Goal: Task Accomplishment & Management: Use online tool/utility

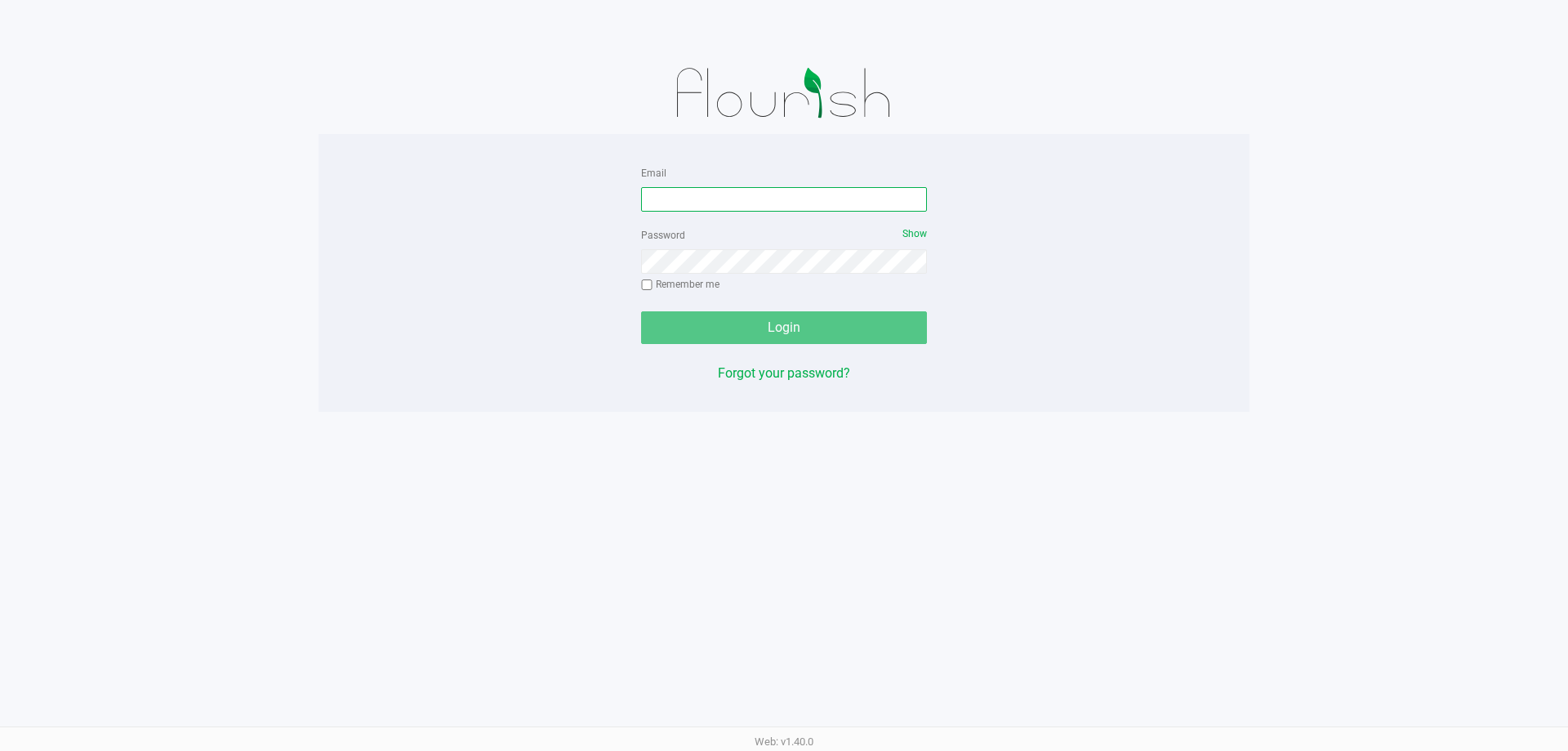
click at [736, 209] on input "Email" at bounding box center [784, 198] width 286 height 24
type input "[EMAIL_ADDRESS][DOMAIN_NAME]"
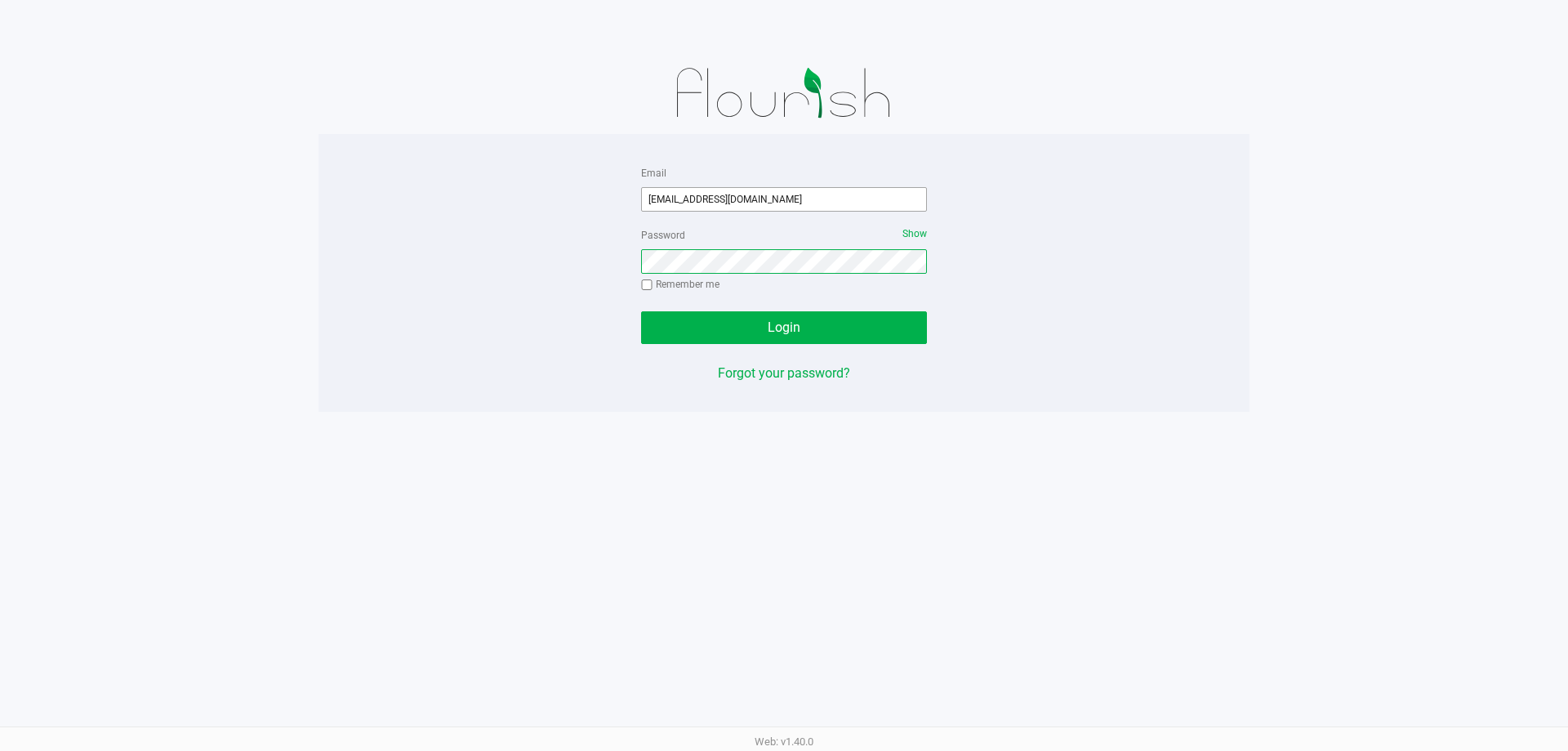
click at [641, 311] on button "Login" at bounding box center [784, 327] width 286 height 33
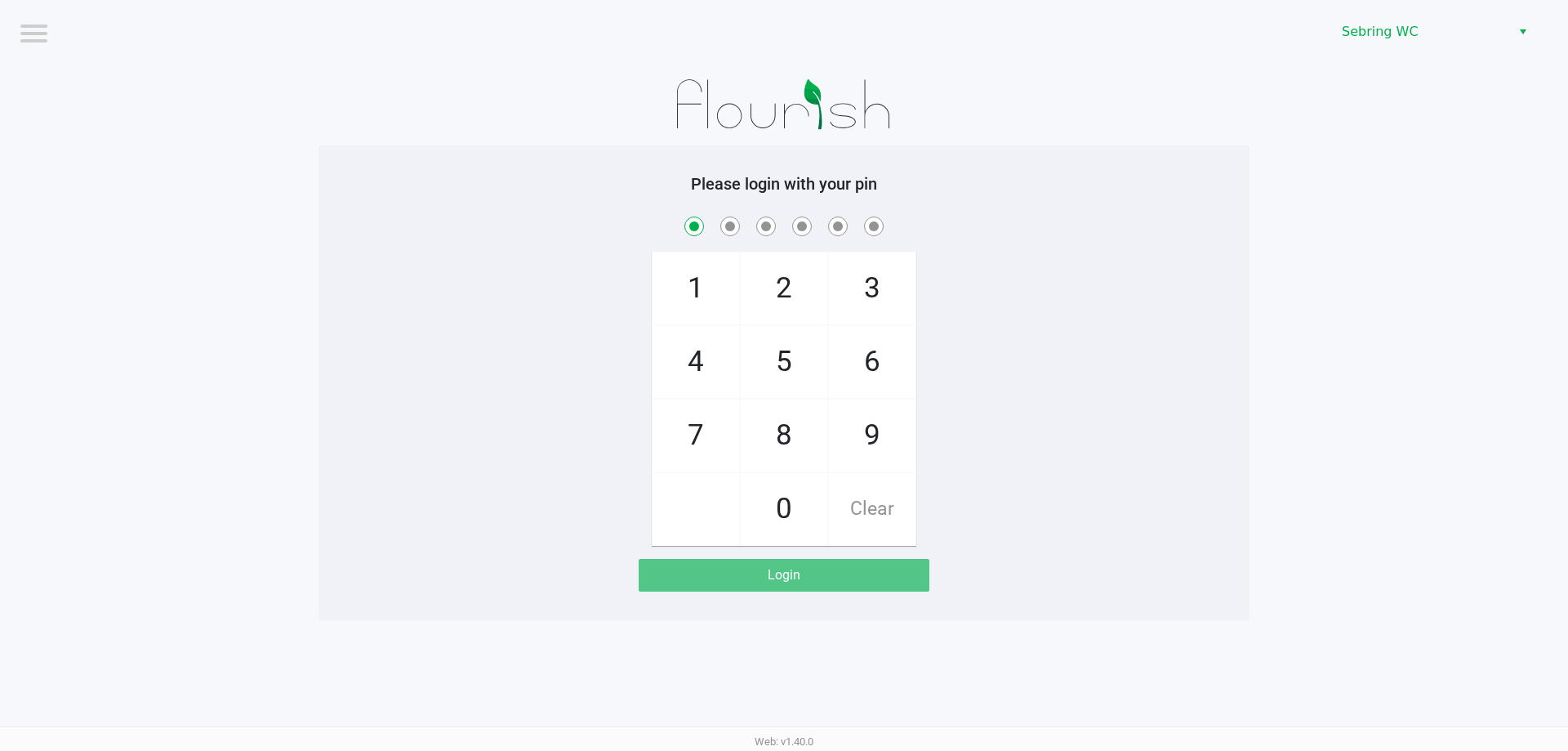
checkbox input "true"
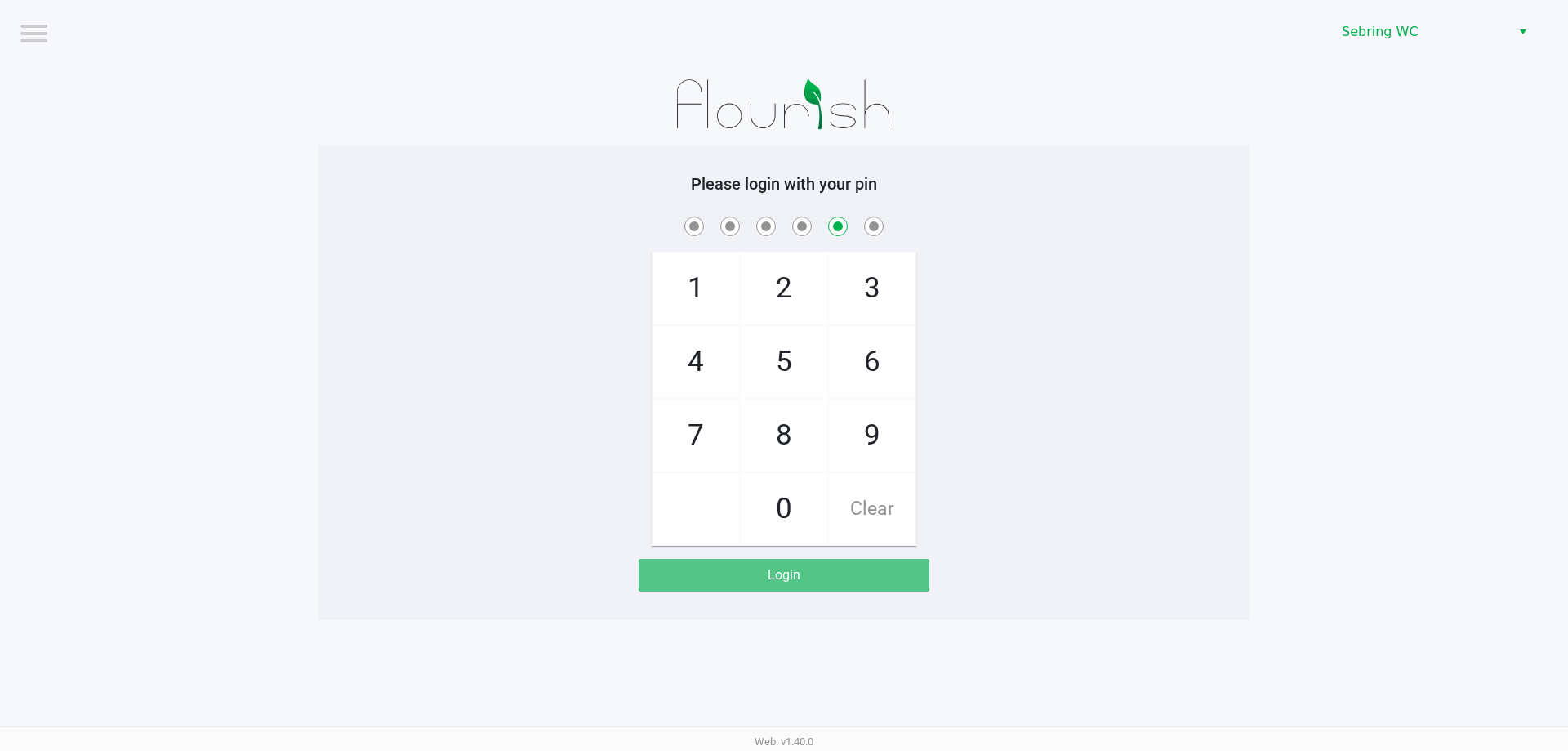
checkbox input "false"
